Goal: Task Accomplishment & Management: Manage account settings

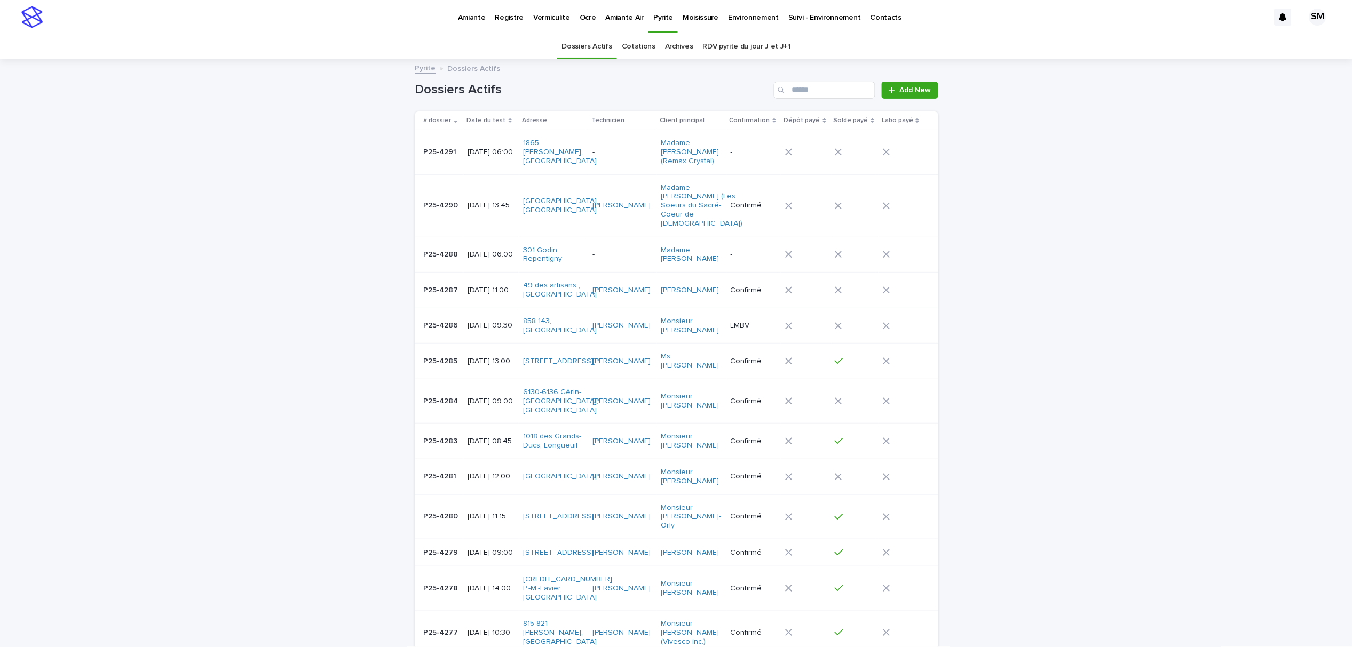
click at [559, 15] on p "Vermiculite" at bounding box center [551, 11] width 37 height 22
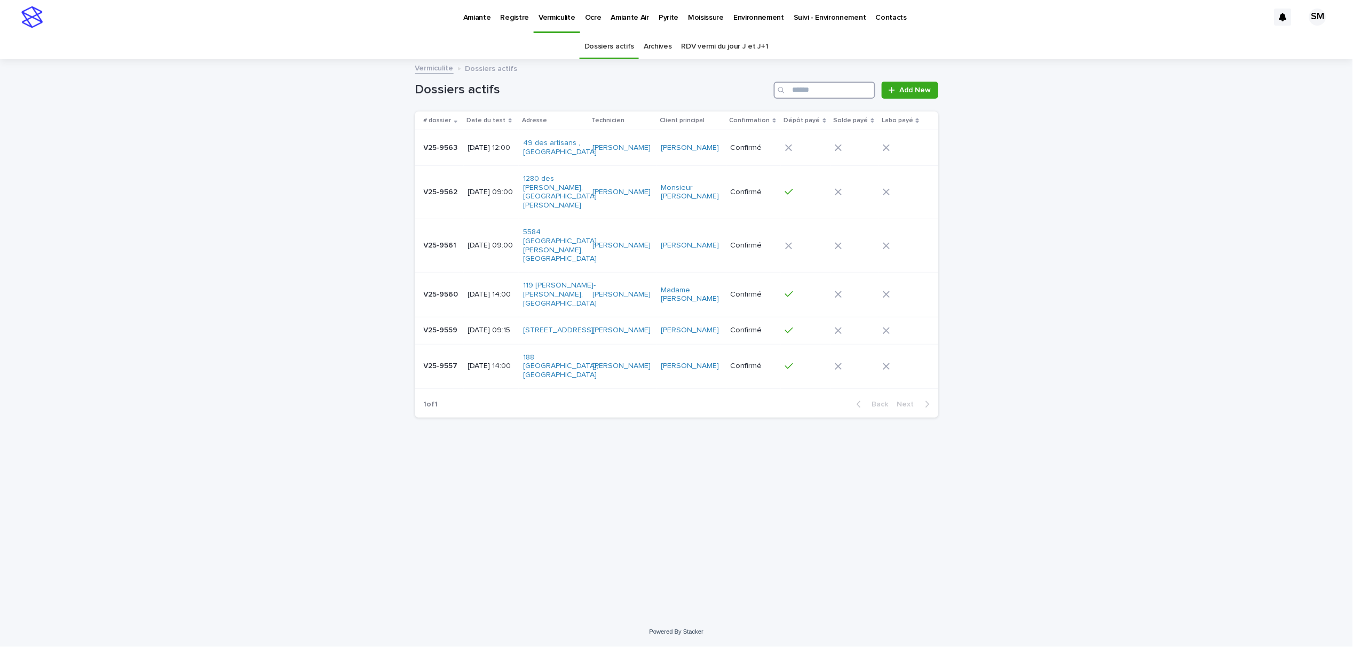
click at [832, 91] on input "Search" at bounding box center [824, 90] width 101 height 17
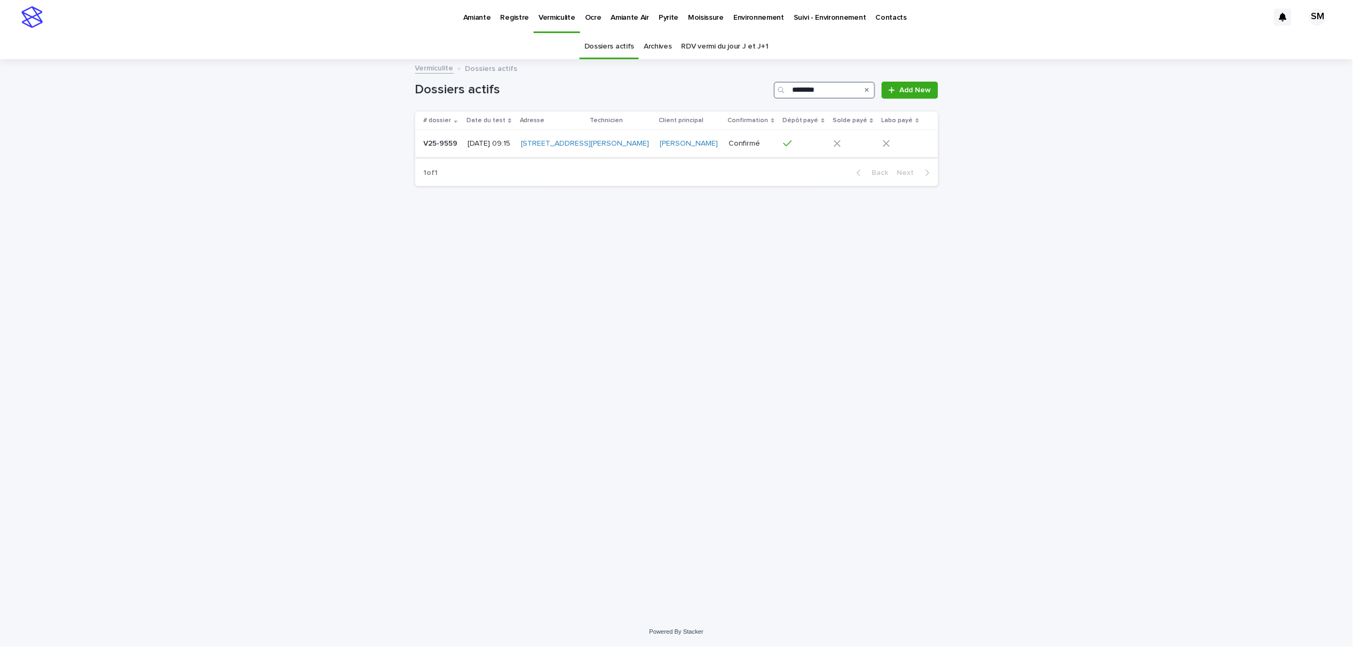
type input "********"
click at [452, 157] on td "V25-9559 V25-9559" at bounding box center [439, 143] width 49 height 27
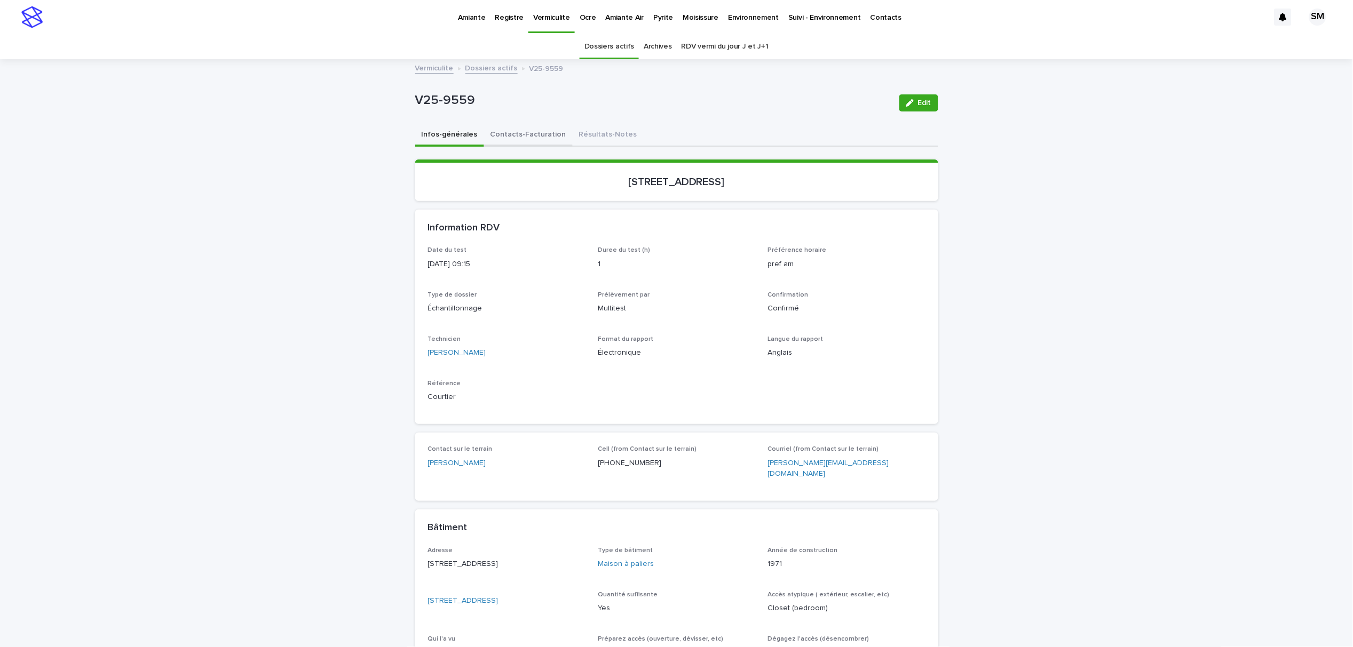
click at [500, 137] on button "Contacts-Facturation" at bounding box center [528, 135] width 89 height 22
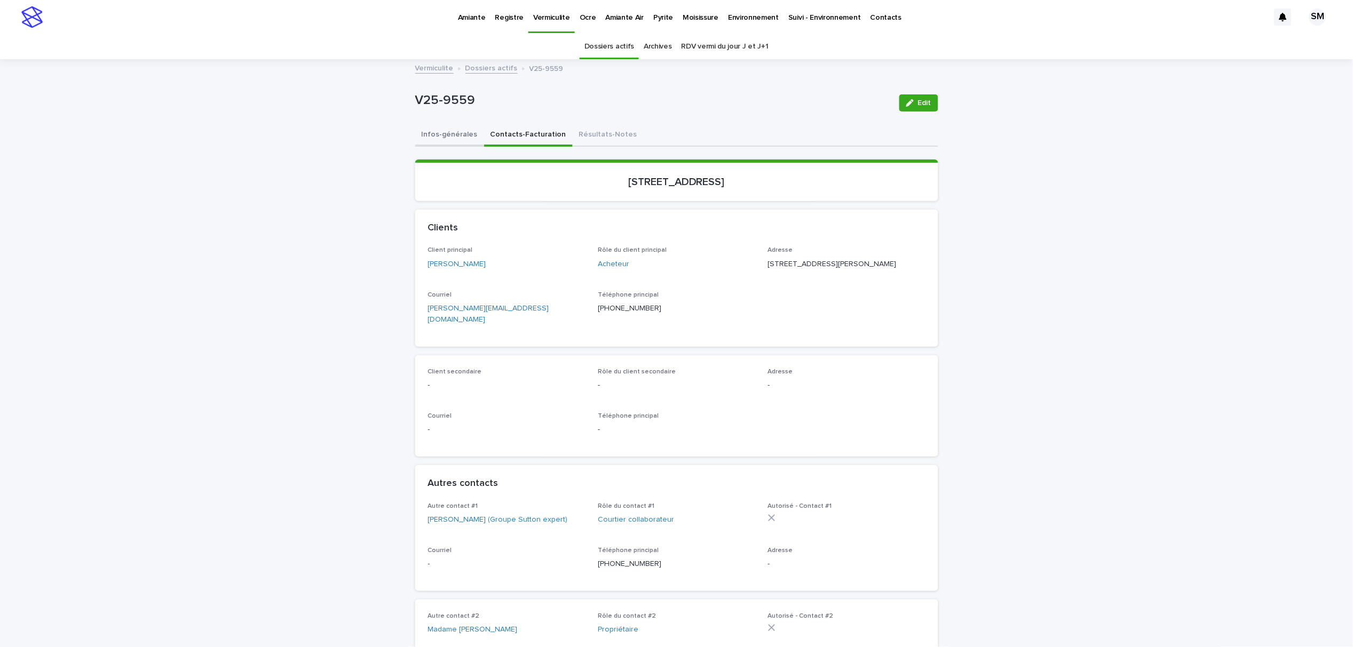
click at [436, 131] on button "Infos-générales" at bounding box center [449, 135] width 69 height 22
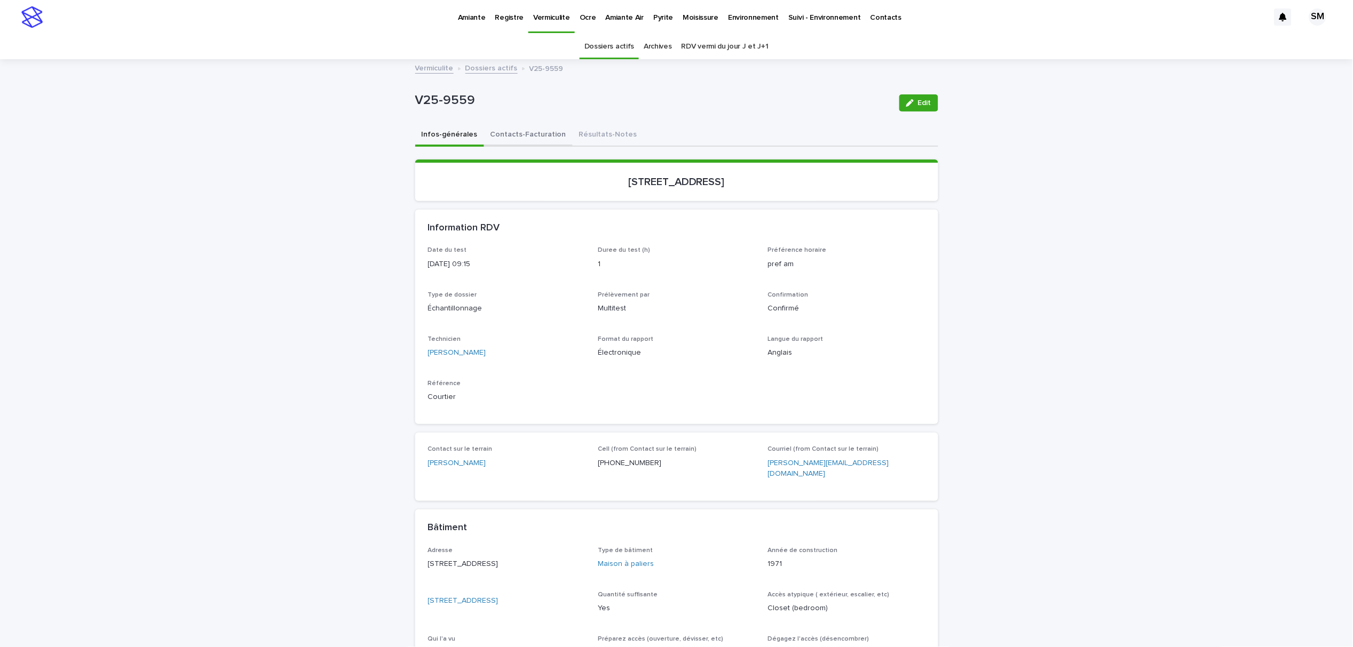
click at [534, 133] on button "Contacts-Facturation" at bounding box center [528, 135] width 89 height 22
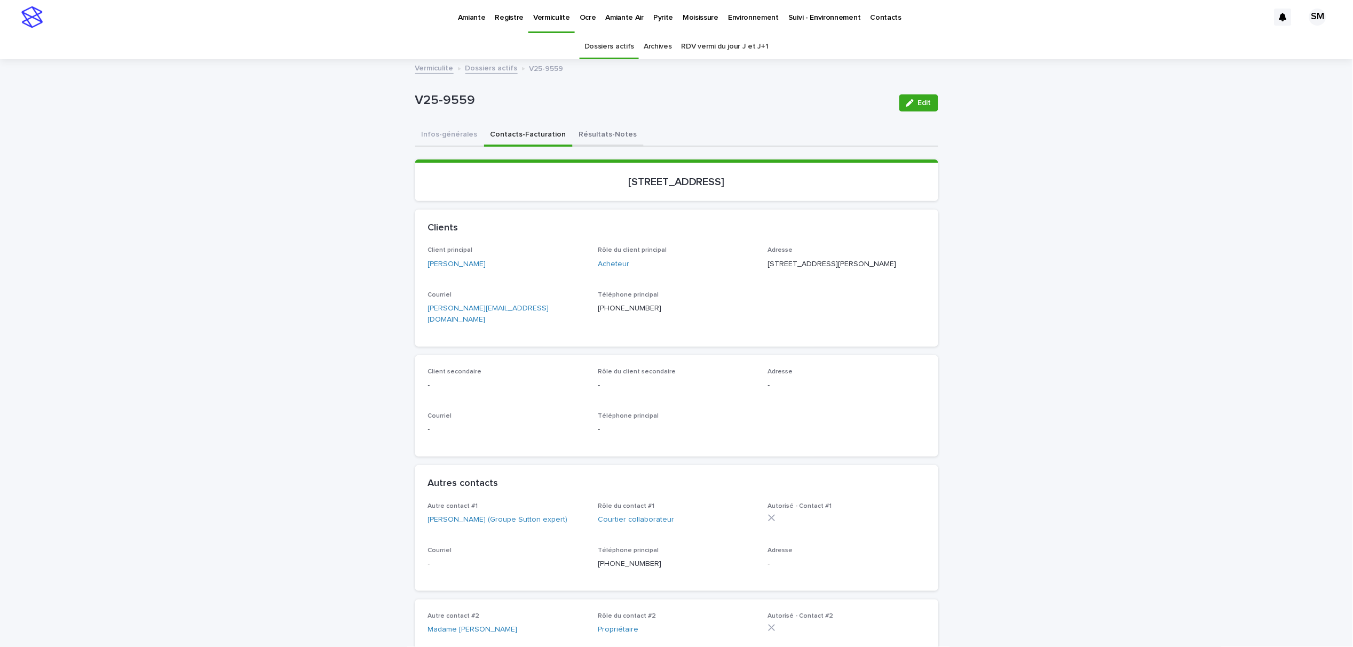
click at [589, 137] on button "Résultats-Notes" at bounding box center [608, 135] width 71 height 22
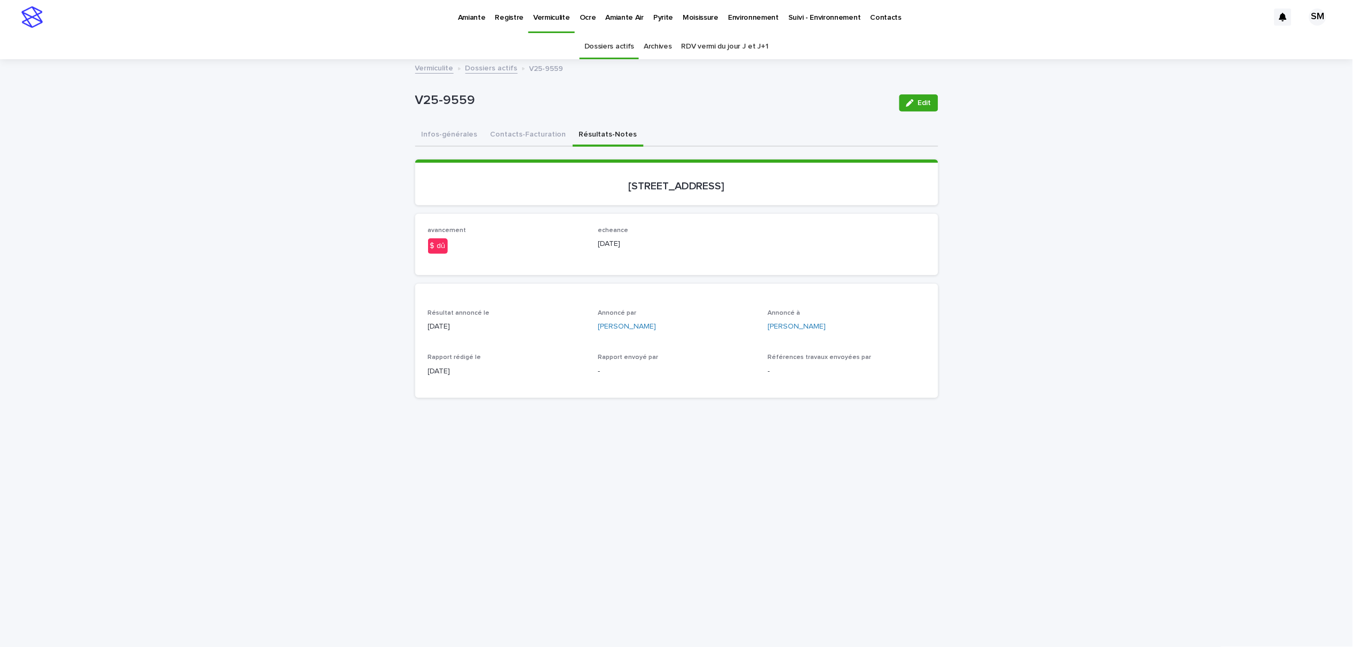
click at [481, 14] on p "Amiante" at bounding box center [472, 11] width 28 height 22
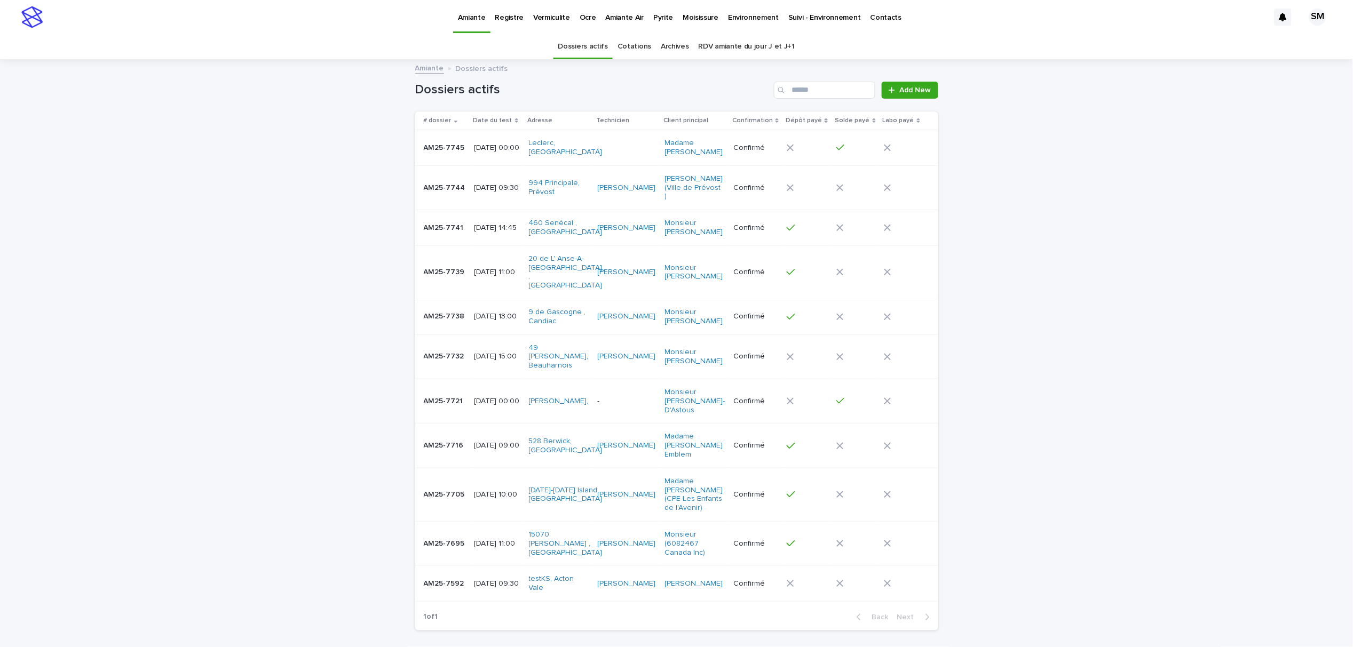
click at [417, 166] on td "AM25-7745 AM25-7745" at bounding box center [442, 148] width 55 height 36
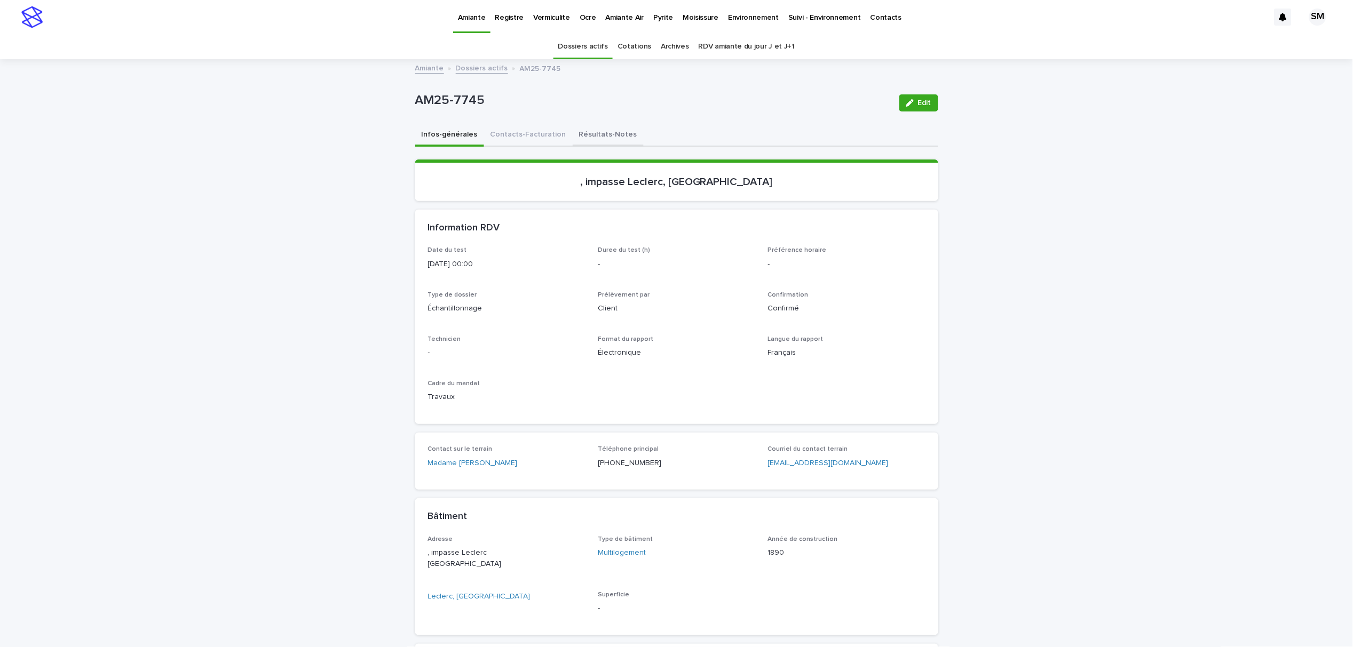
click at [584, 139] on button "Résultats-Notes" at bounding box center [608, 135] width 71 height 22
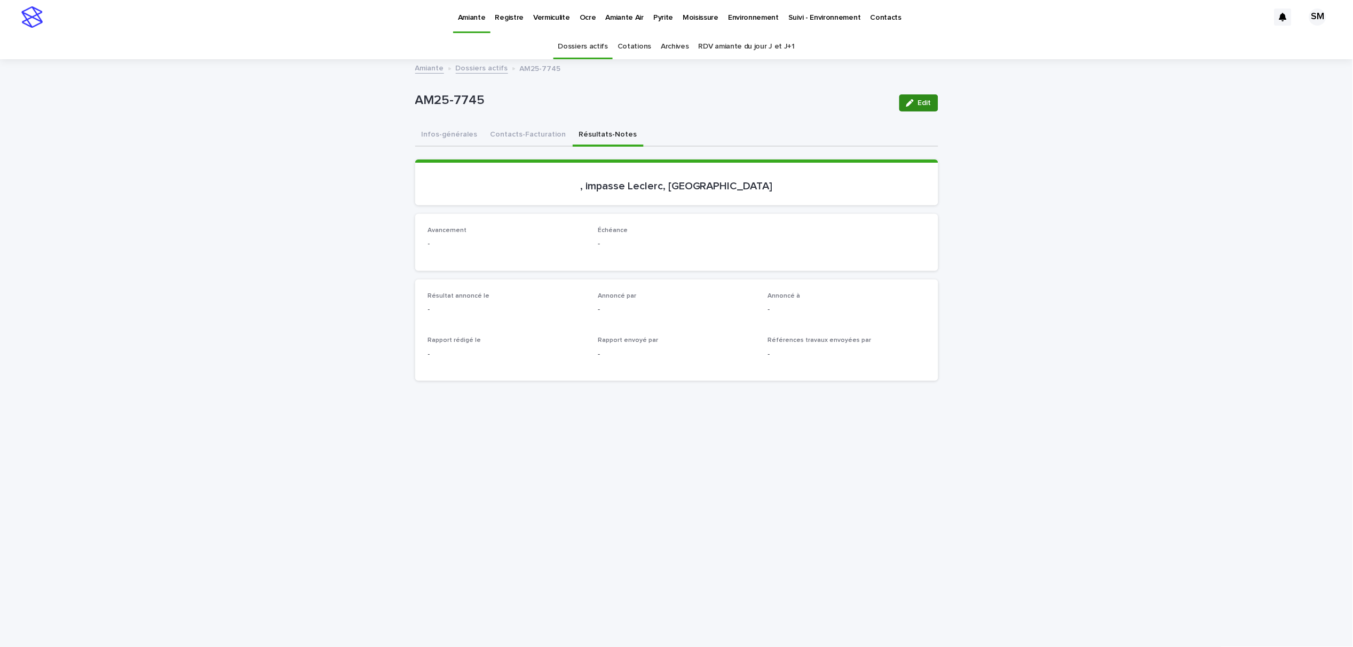
click at [918, 105] on span "Edit" at bounding box center [924, 102] width 13 height 7
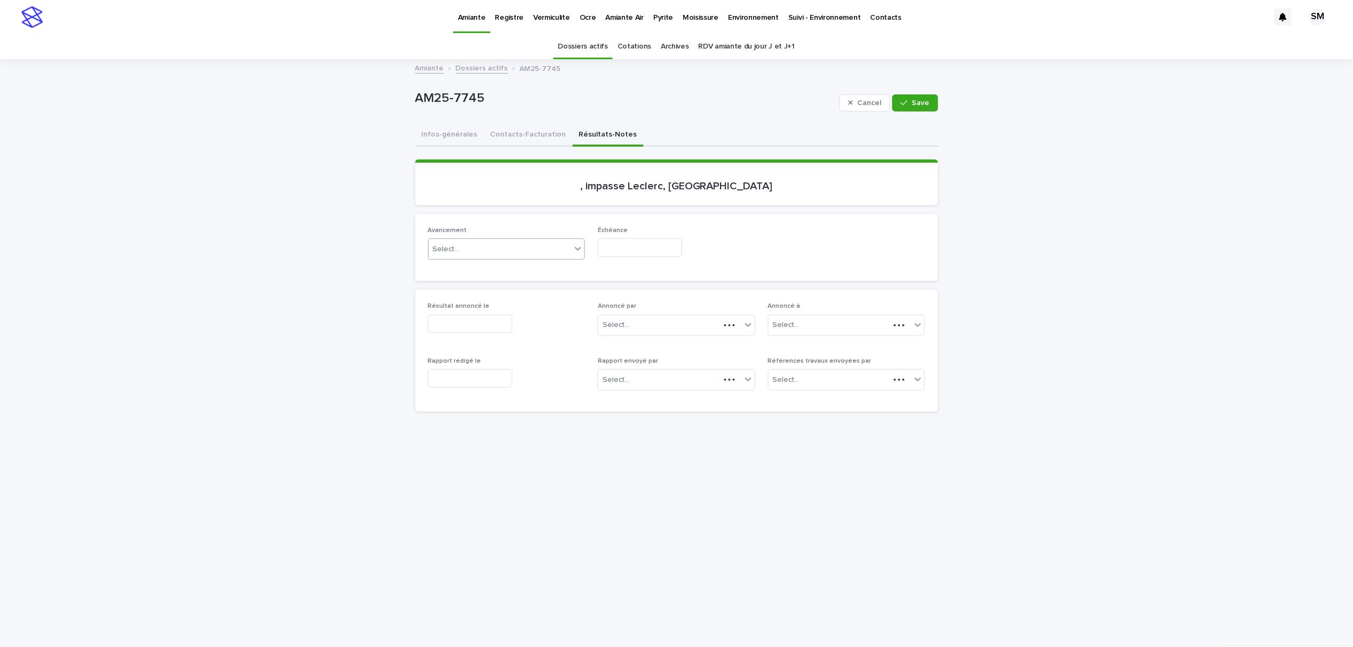
click at [499, 245] on div "Select..." at bounding box center [499, 250] width 143 height 18
click at [474, 268] on div "en-attente" at bounding box center [501, 269] width 156 height 19
click at [614, 245] on input "text" at bounding box center [640, 247] width 84 height 19
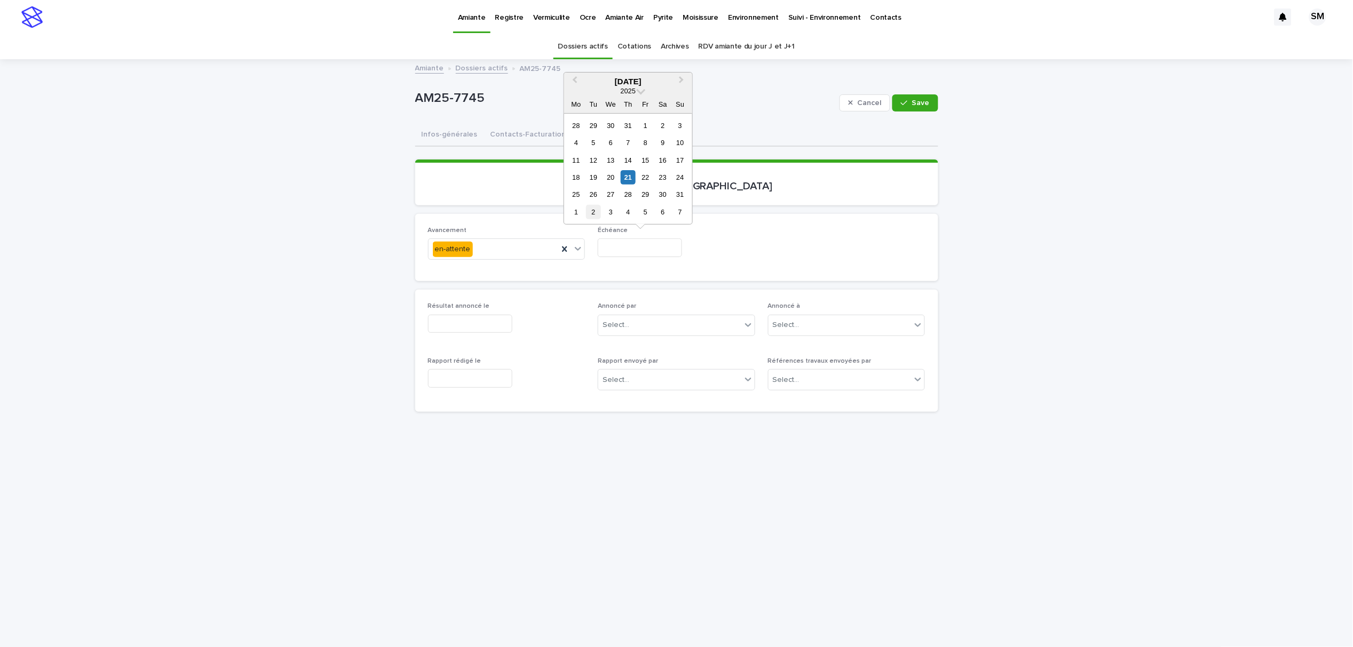
click at [595, 214] on div "2" at bounding box center [593, 212] width 14 height 14
type input "**********"
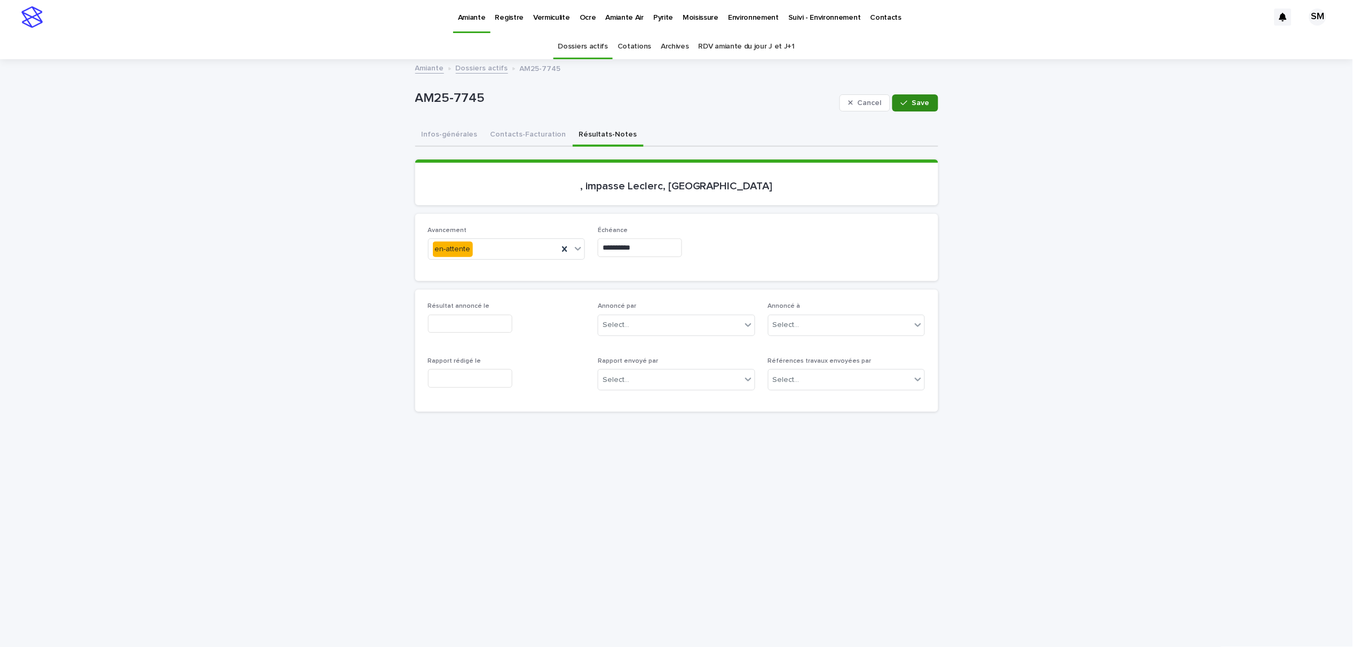
click at [905, 105] on div "button" at bounding box center [906, 102] width 11 height 7
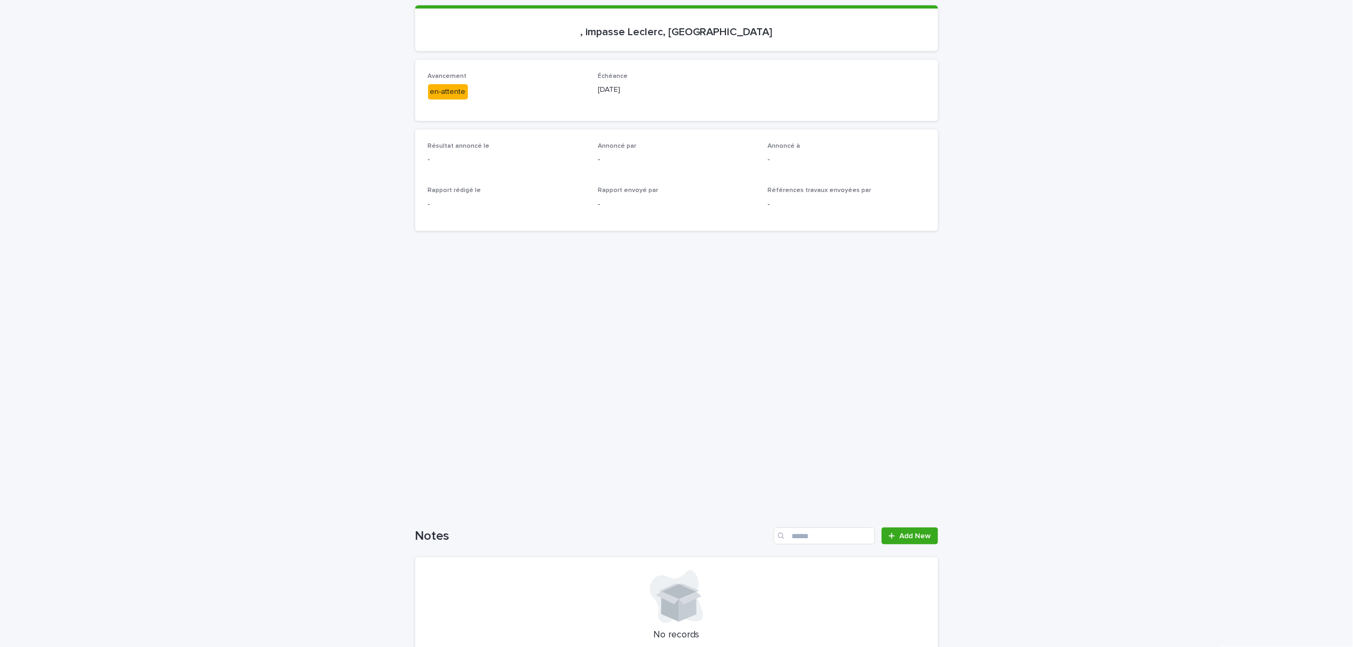
scroll to position [278, 0]
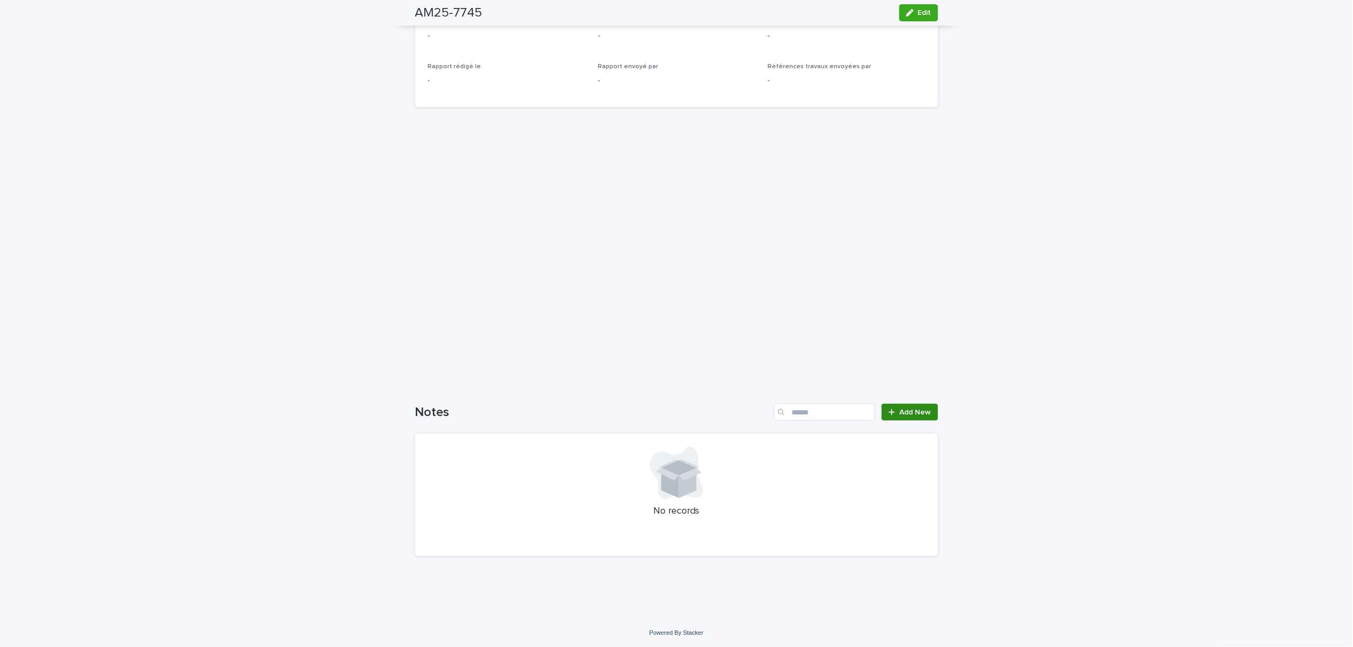
click at [918, 415] on link "Add New" at bounding box center [909, 412] width 56 height 17
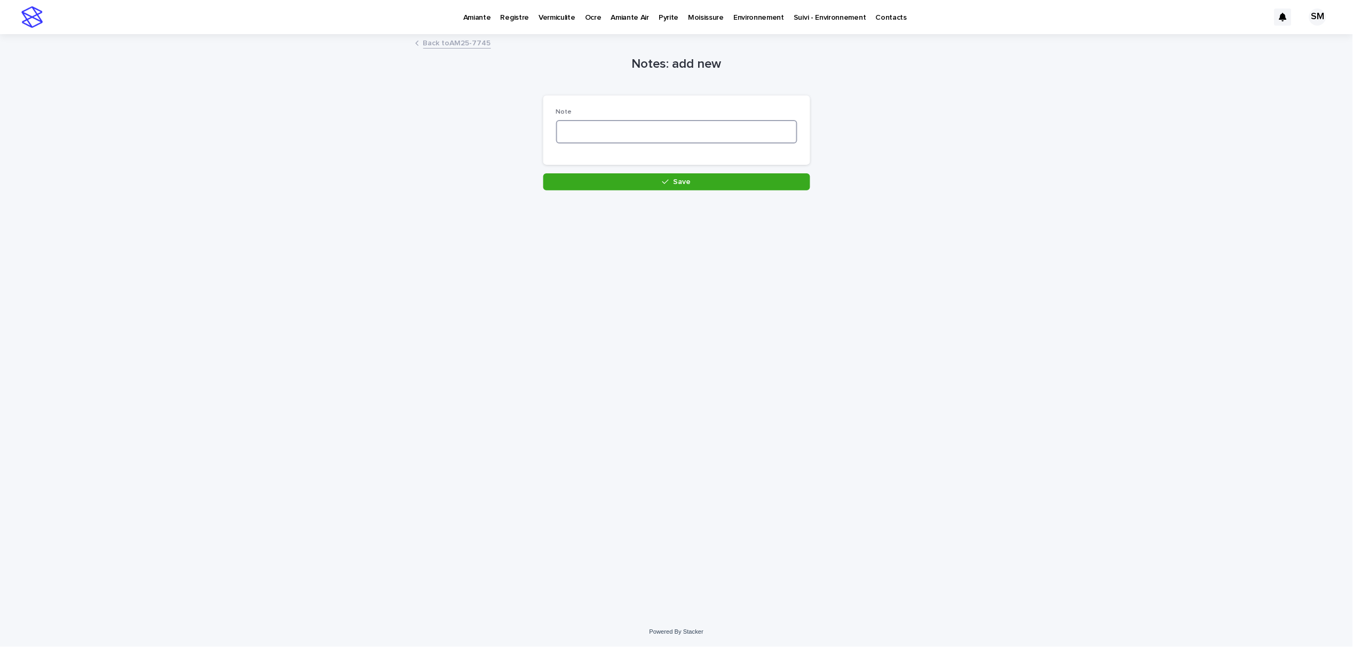
click at [578, 138] on textarea at bounding box center [676, 131] width 241 height 23
type textarea "*"
click at [615, 131] on textarea "**********" at bounding box center [676, 131] width 241 height 23
paste textarea "**********"
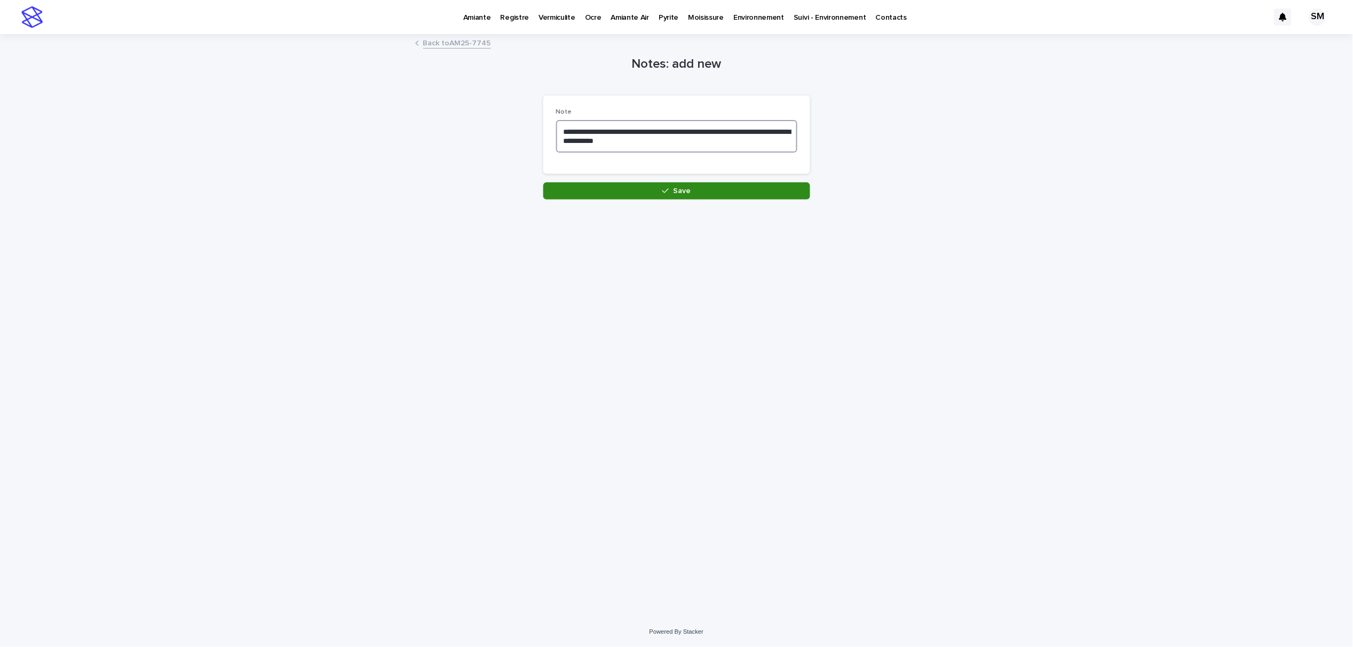
type textarea "**********"
click at [630, 186] on button "Save" at bounding box center [676, 190] width 267 height 17
